Goal: Information Seeking & Learning: Learn about a topic

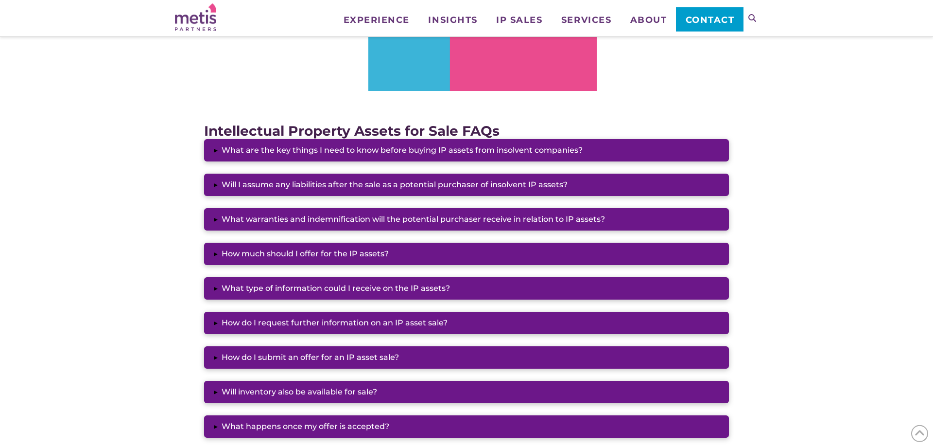
scroll to position [793, 0]
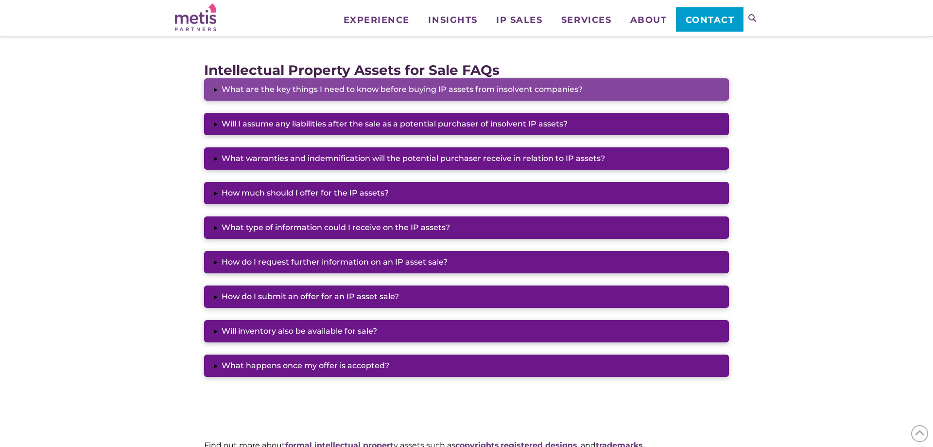
click at [364, 89] on button "▸ What are the key things I need to know before buying IP assets from insolvent…" at bounding box center [466, 89] width 525 height 22
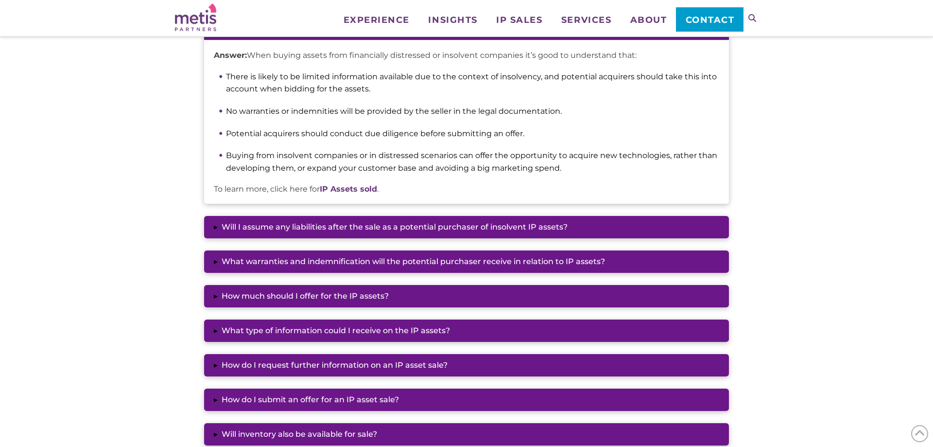
scroll to position [892, 0]
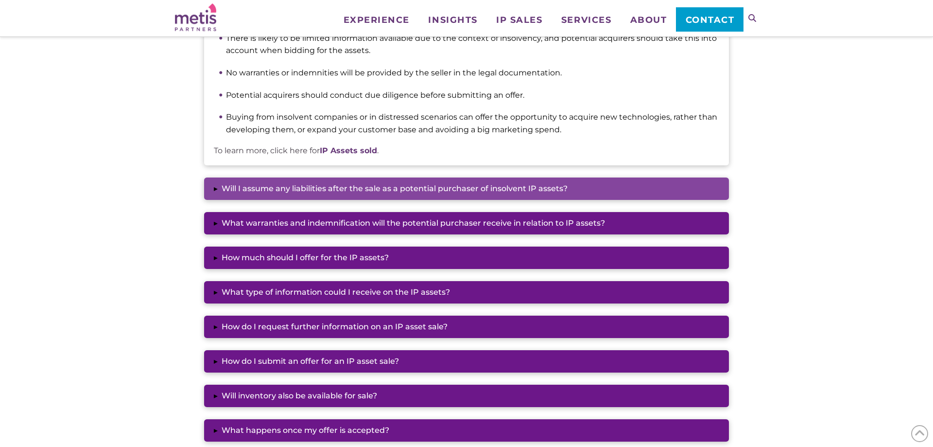
click at [372, 194] on button "▸ Will I assume any liabilities after the sale as a potential purchaser of inso…" at bounding box center [466, 188] width 525 height 22
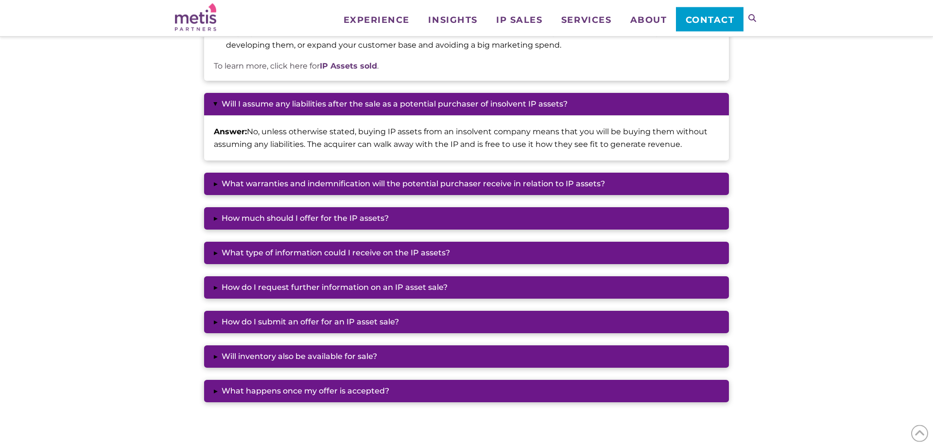
scroll to position [991, 0]
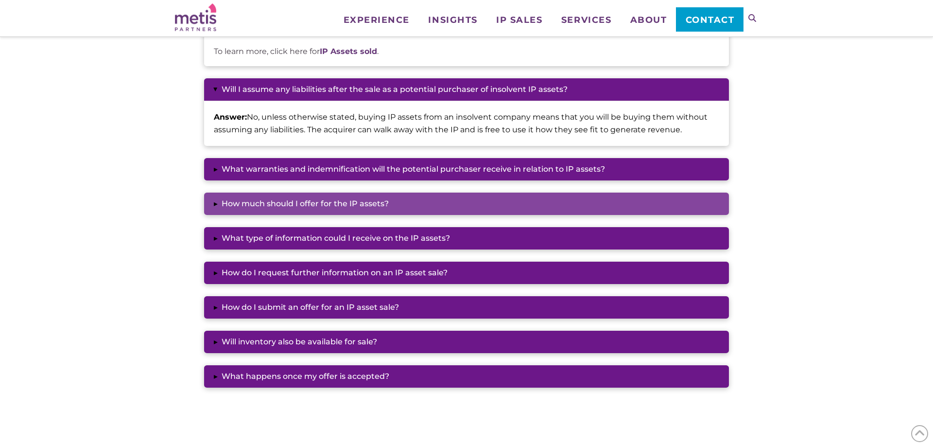
click at [240, 202] on button "▸ How much should I offer for the IP assets?" at bounding box center [466, 203] width 525 height 22
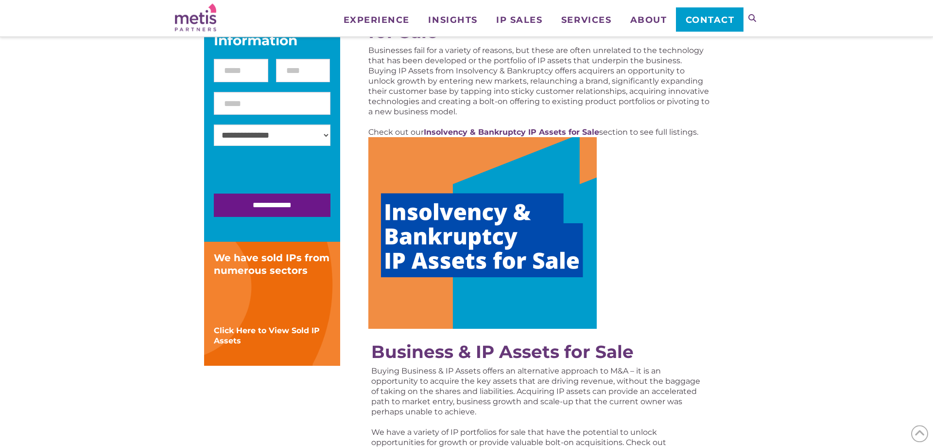
scroll to position [149, 0]
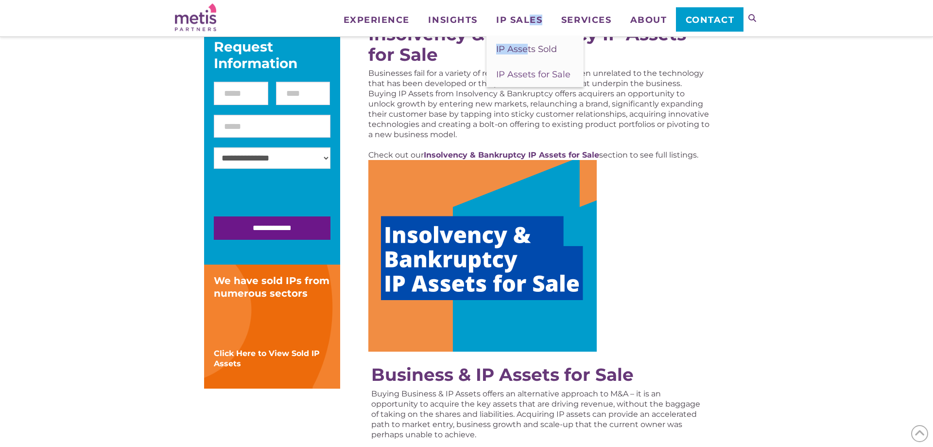
drag, startPoint x: 529, startPoint y: 23, endPoint x: 524, endPoint y: 37, distance: 14.9
click at [524, 24] on li "IP Sales IP Assets Sold IP Assets for Sale" at bounding box center [518, 12] width 65 height 24
click at [511, 78] on span "IP Assets for Sale" at bounding box center [533, 74] width 74 height 11
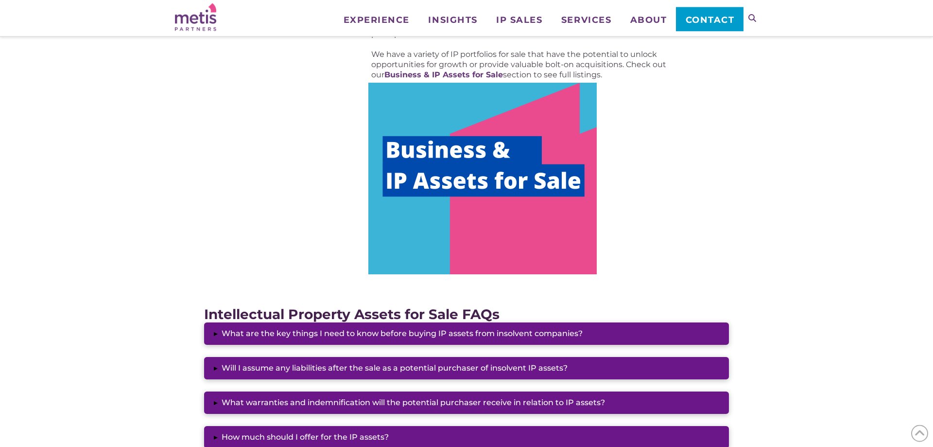
scroll to position [496, 0]
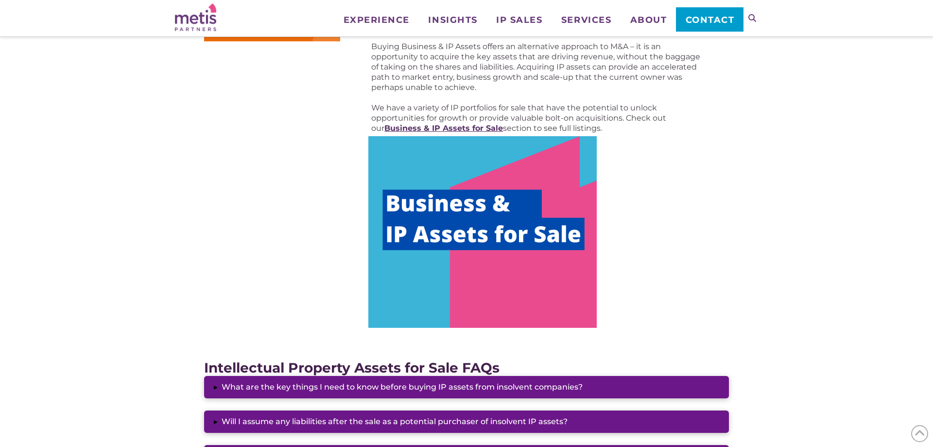
click at [437, 126] on strong "Business & IP Assets for Sale" at bounding box center [443, 127] width 119 height 9
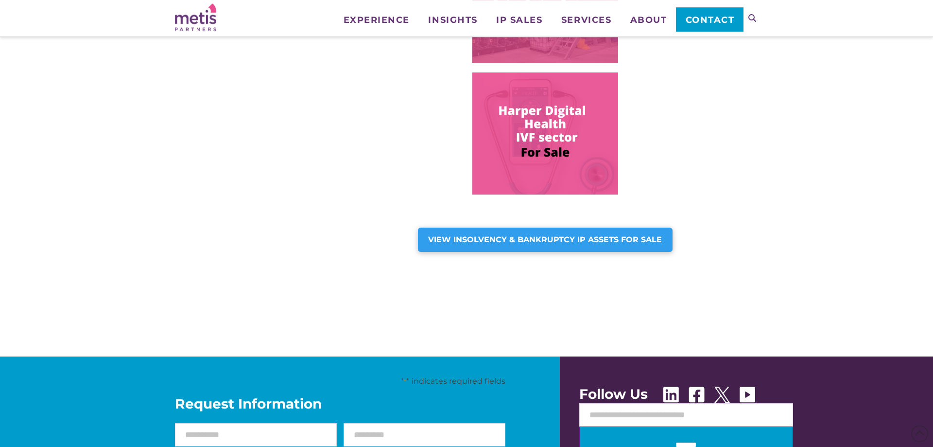
scroll to position [1093, 0]
